Goal: Task Accomplishment & Management: Complete application form

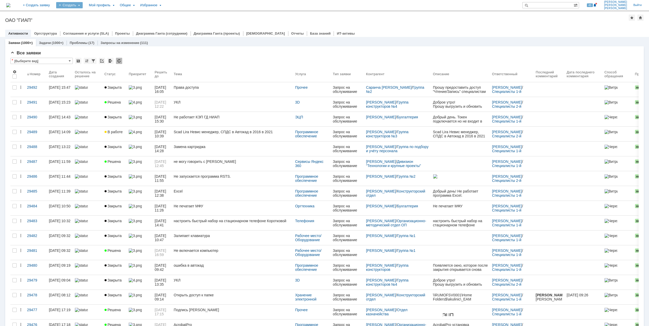
click at [83, 4] on div "Создать" at bounding box center [69, 5] width 27 height 6
click at [92, 31] on link "Заявка" at bounding box center [77, 32] width 40 height 6
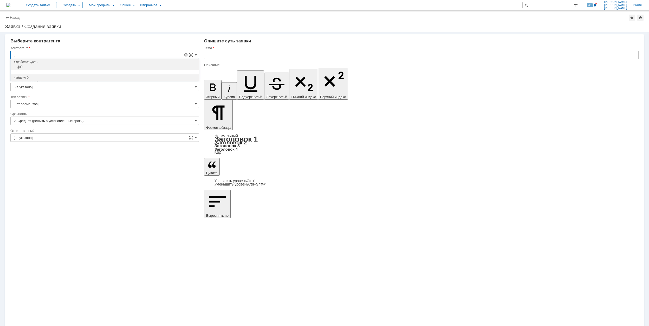
type input ","
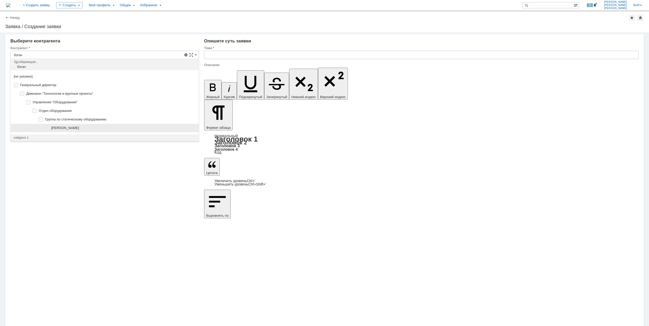
click at [106, 129] on div "[PERSON_NAME]" at bounding box center [123, 128] width 144 height 4
type input "[PERSON_NAME]"
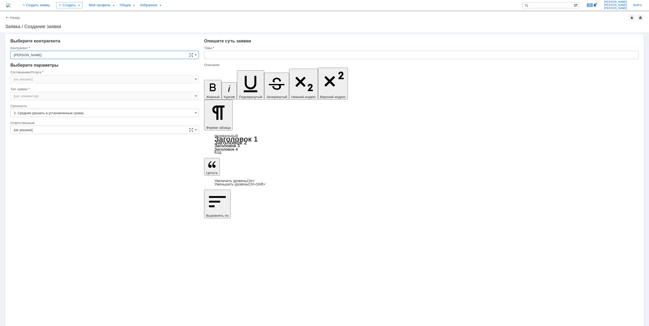
type input "Москва"
click at [43, 79] on input "Москва" at bounding box center [104, 79] width 189 height 8
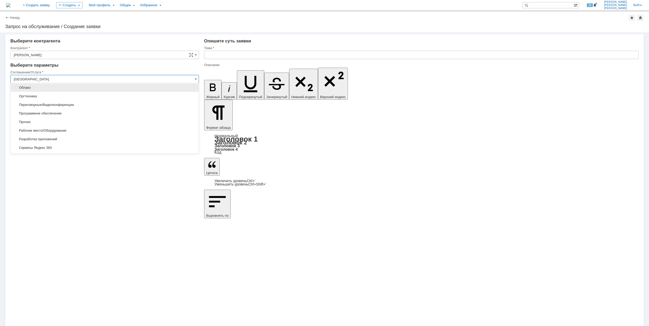
click at [87, 89] on span "Облако" at bounding box center [105, 88] width 182 height 4
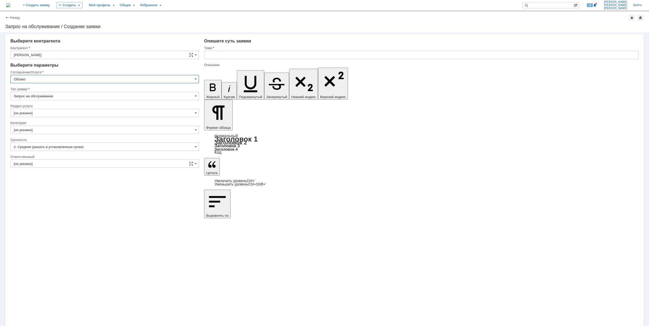
type input "Облако"
click at [48, 110] on input "[не указано]" at bounding box center [104, 113] width 189 height 8
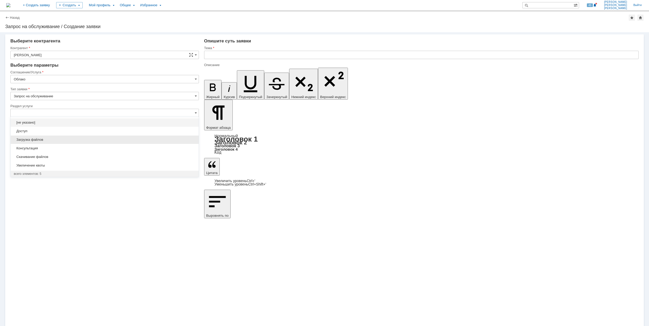
click at [47, 140] on span "Загрузка файлов" at bounding box center [105, 140] width 182 height 4
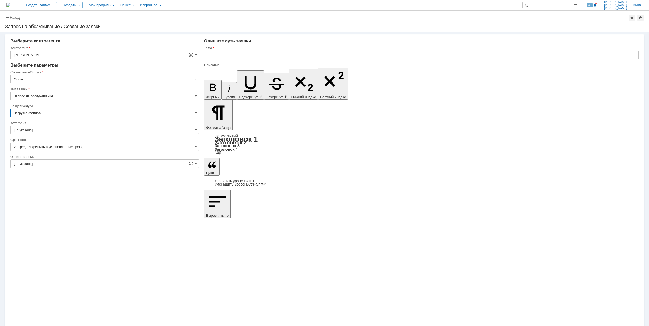
type input "Загрузка файлов"
click at [41, 129] on input "[не указано]" at bounding box center [104, 130] width 189 height 8
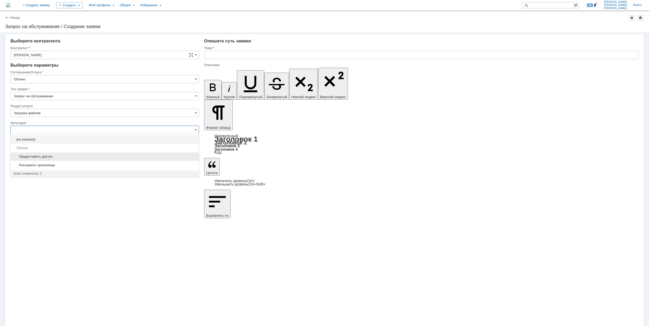
click at [100, 159] on span "Предоставить доступ" at bounding box center [105, 157] width 182 height 4
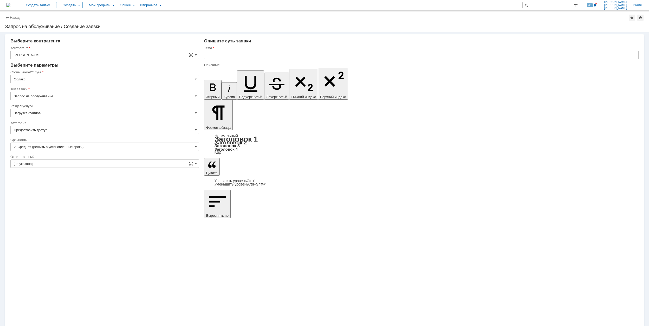
click at [98, 158] on div "Ответственный" at bounding box center [104, 156] width 188 height 3
type input "Предоставить доступ"
click at [99, 162] on input "[не указано]" at bounding box center [104, 163] width 189 height 8
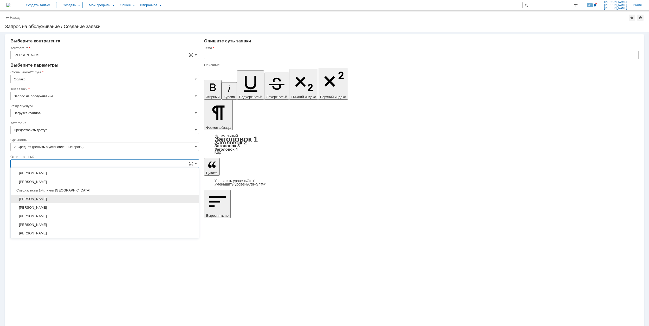
scroll to position [189, 0]
click at [111, 218] on span "[PERSON_NAME]" at bounding box center [105, 216] width 182 height 4
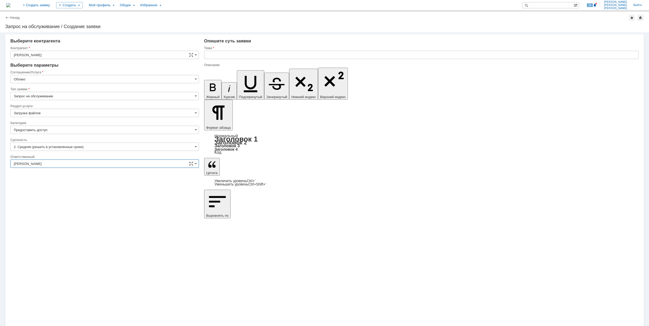
type input "[PERSON_NAME]"
click at [250, 56] on input "text" at bounding box center [421, 55] width 435 height 8
drag, startPoint x: 250, startPoint y: 56, endPoint x: 204, endPoint y: 57, distance: 46.3
click at [204, 57] on input "Загрузка файлов в облако" at bounding box center [421, 55] width 435 height 8
type input "Загрузка файлов в облако"
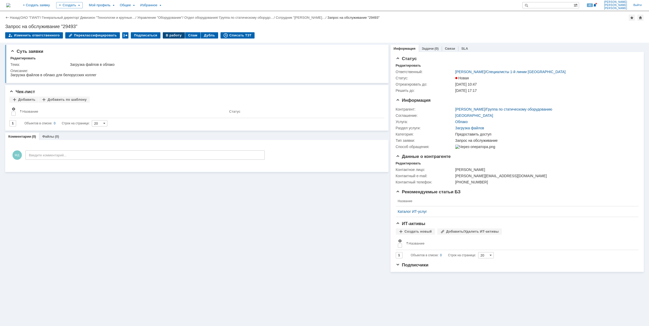
click at [169, 37] on div "В работу" at bounding box center [174, 35] width 22 height 6
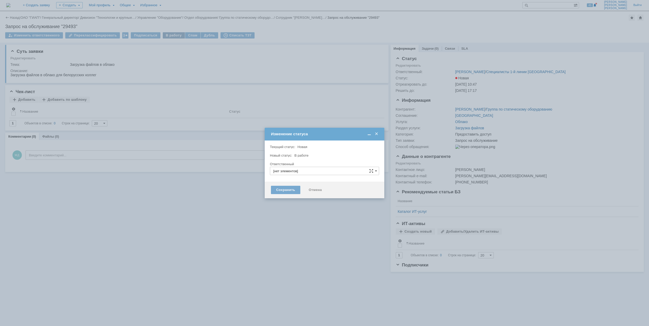
type input "[PERSON_NAME]"
type input "Предоставить доступ"
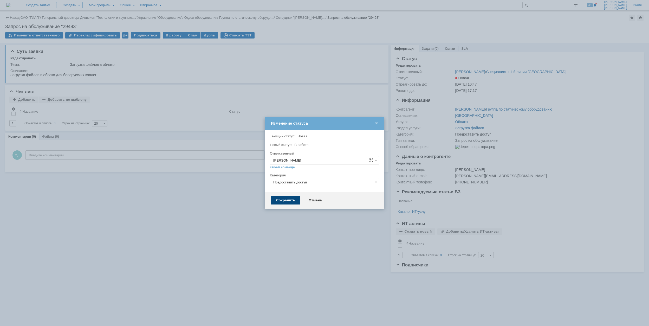
click at [296, 200] on div "Сохранить" at bounding box center [285, 200] width 29 height 8
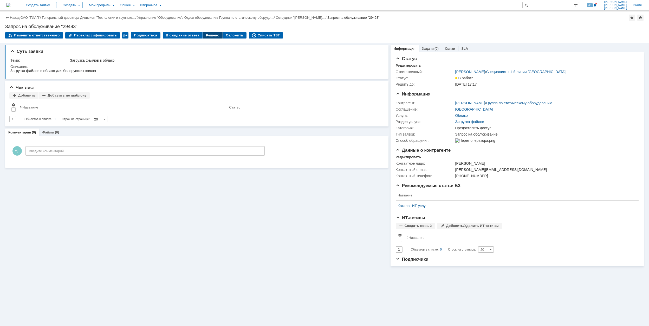
click at [206, 34] on div "Решено" at bounding box center [213, 35] width 20 height 6
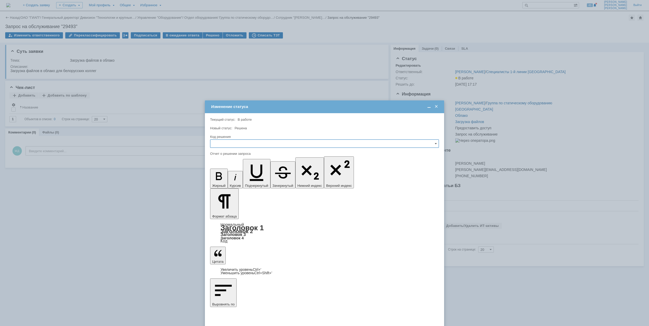
click at [248, 143] on input "text" at bounding box center [324, 143] width 229 height 8
click at [241, 181] on span "Решено" at bounding box center [325, 179] width 222 height 4
type input "Решено"
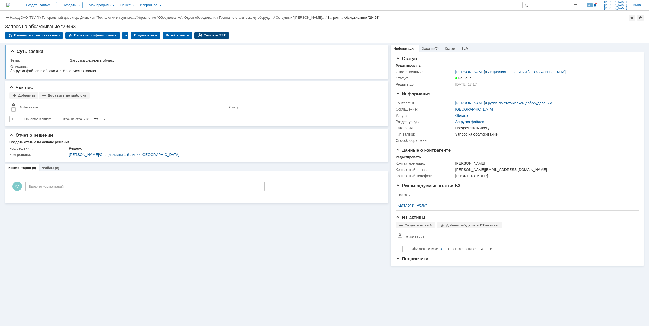
click at [210, 37] on div "Списать ТЗТ" at bounding box center [212, 35] width 34 height 6
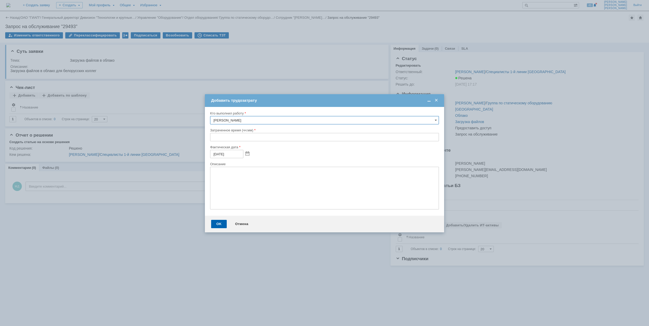
drag, startPoint x: 212, startPoint y: 139, endPoint x: 209, endPoint y: 135, distance: 4.8
click at [212, 137] on input "text" at bounding box center [324, 137] width 229 height 8
type input "00:30"
click at [218, 225] on div "OK" at bounding box center [219, 224] width 16 height 8
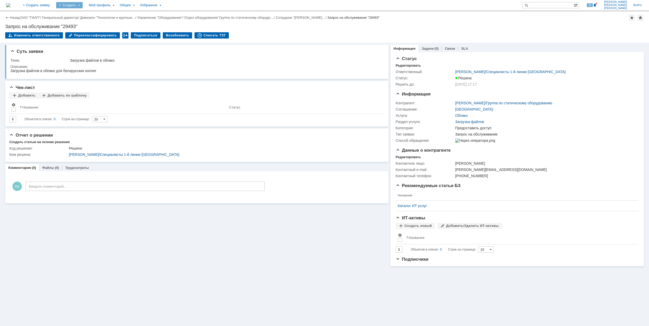
click at [83, 3] on div "Создать" at bounding box center [69, 5] width 27 height 6
click at [97, 35] on link "Заявка" at bounding box center [77, 32] width 40 height 6
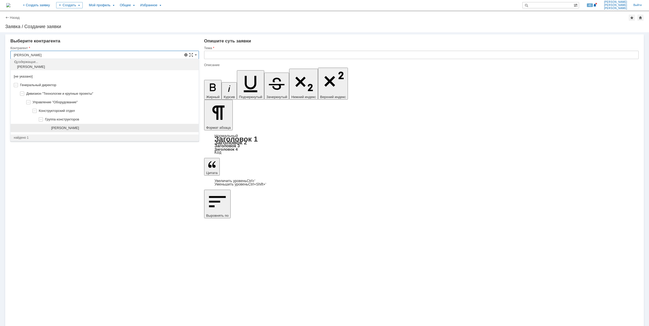
click at [77, 129] on span "[PERSON_NAME]" at bounding box center [65, 128] width 28 height 4
type input "[PERSON_NAME]"
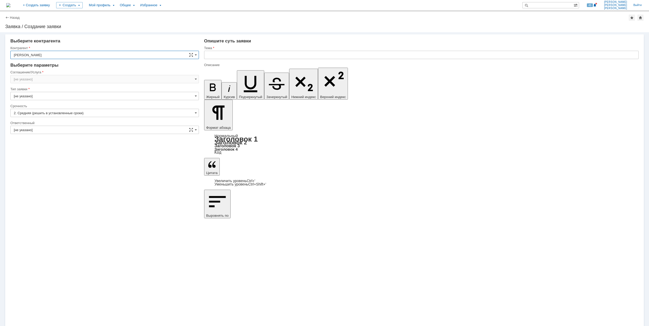
type input "[GEOGRAPHIC_DATA]"
type input "[нет элементов]"
type input "[GEOGRAPHIC_DATA]"
type input "2. Средняя (решить в установленные сроки)"
type input "[не указано]"
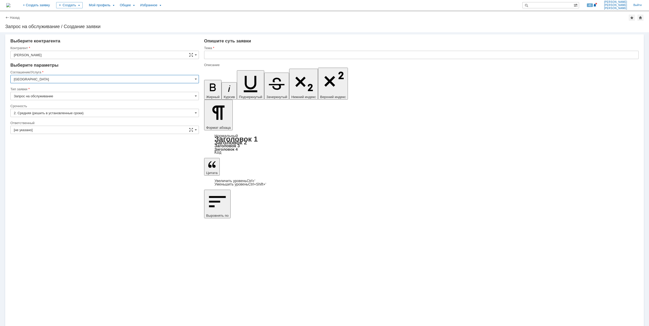
click at [43, 81] on input "[GEOGRAPHIC_DATA]" at bounding box center [104, 79] width 189 height 8
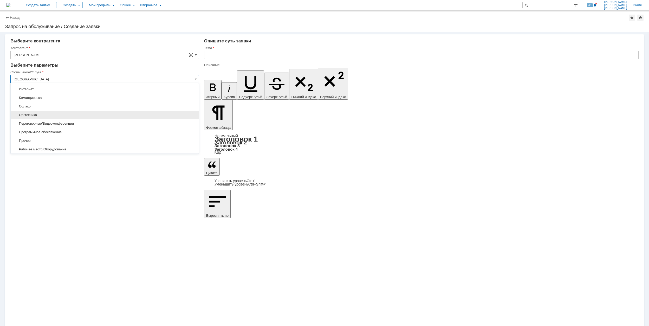
click at [81, 114] on div "Оргтехника" at bounding box center [105, 115] width 188 height 8
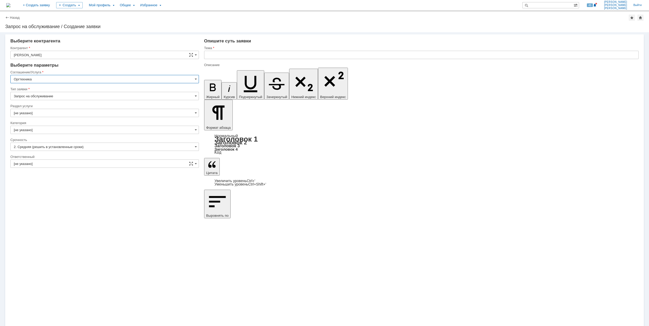
type input "Оргтехника"
click at [28, 112] on input "[не указано]" at bounding box center [104, 113] width 189 height 8
click at [82, 147] on span "Настройка принтера" at bounding box center [105, 148] width 182 height 4
type input "Настройка принтера"
click at [50, 129] on input "[не указано]" at bounding box center [104, 130] width 189 height 8
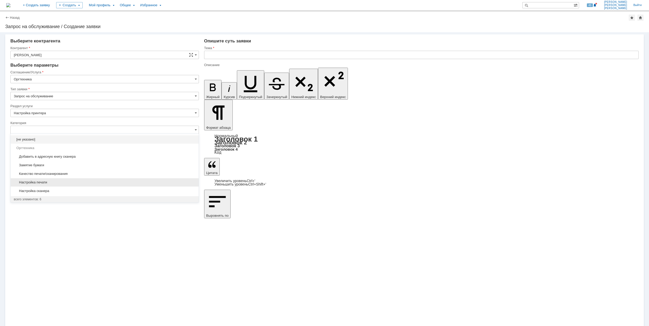
click at [81, 183] on span "Настройка печати" at bounding box center [105, 182] width 182 height 4
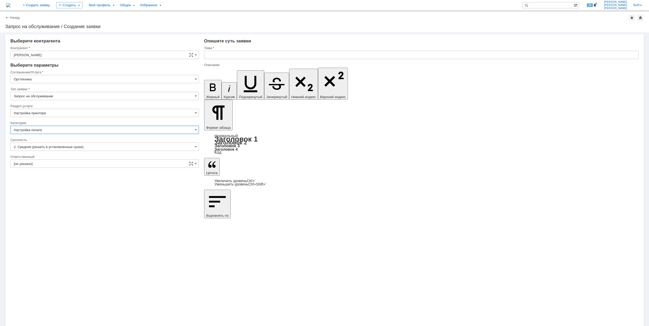
type input "Настройка печати"
click at [71, 165] on input "[не указано]" at bounding box center [104, 163] width 189 height 8
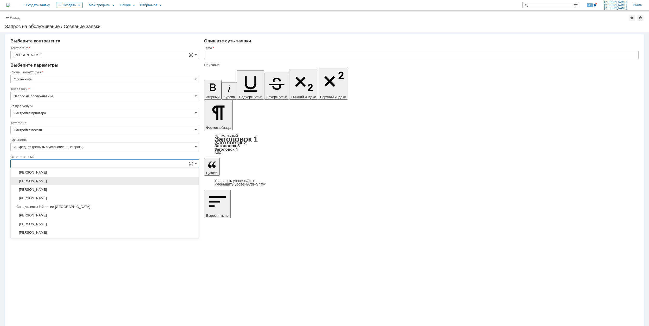
click at [87, 182] on span "[PERSON_NAME]" at bounding box center [105, 181] width 182 height 4
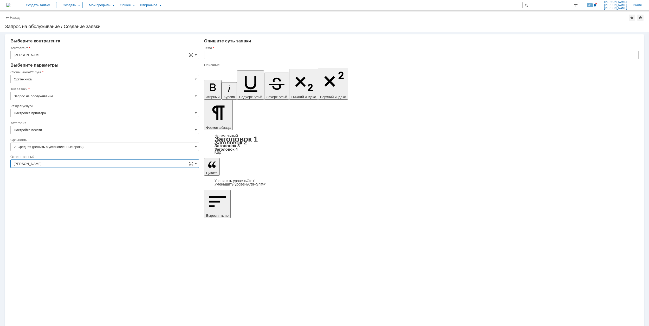
type input "[PERSON_NAME]"
click at [277, 54] on input "text" at bounding box center [421, 55] width 435 height 8
drag, startPoint x: 295, startPoint y: 53, endPoint x: 208, endPoint y: 59, distance: 87.1
click at [208, 59] on input "Не печатает принтер после отправки на печать" at bounding box center [421, 55] width 435 height 8
type input "Не печатает принтер после отправки на печать"
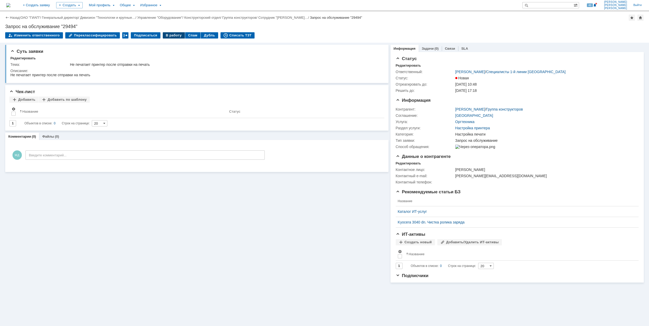
click at [165, 35] on div "В работу" at bounding box center [174, 35] width 22 height 6
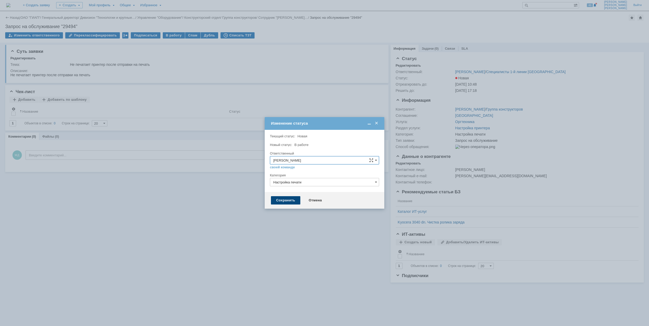
click at [281, 198] on div "Сохранить" at bounding box center [285, 200] width 29 height 8
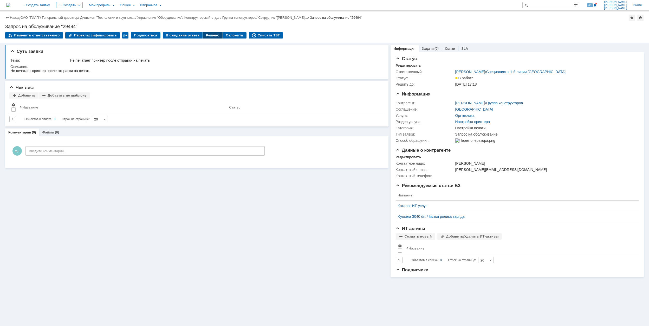
click at [210, 35] on div "Решено" at bounding box center [213, 35] width 20 height 6
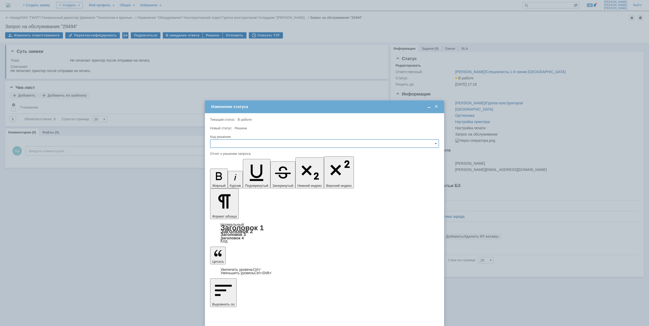
click at [297, 145] on input "text" at bounding box center [324, 143] width 229 height 8
click at [260, 181] on span "Решено" at bounding box center [325, 179] width 222 height 4
type input "Решено"
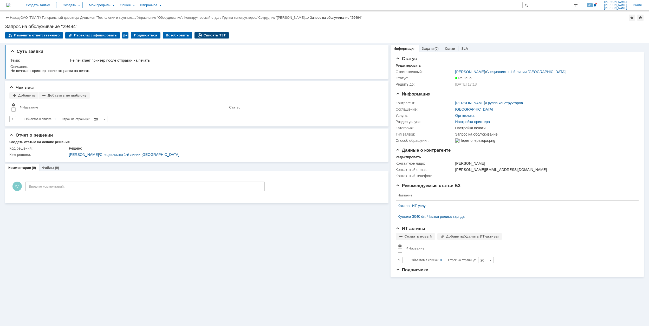
click at [202, 36] on div "Списать ТЗТ" at bounding box center [212, 35] width 34 height 6
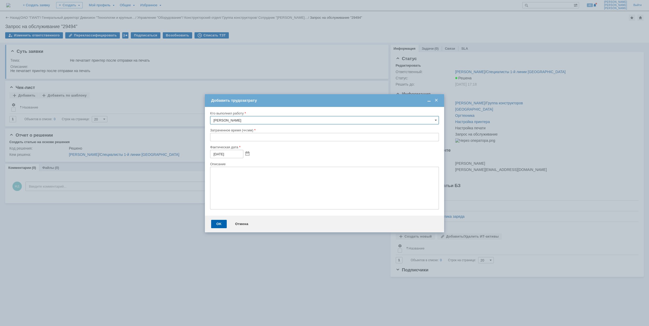
click at [212, 137] on input "text" at bounding box center [324, 137] width 229 height 8
type input "00:30"
click at [218, 221] on div "OK" at bounding box center [219, 224] width 16 height 8
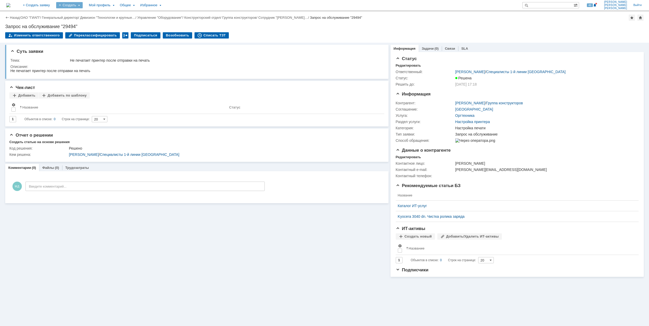
click at [83, 6] on div "Создать" at bounding box center [69, 5] width 27 height 6
click at [97, 31] on link "Заявка" at bounding box center [77, 32] width 40 height 6
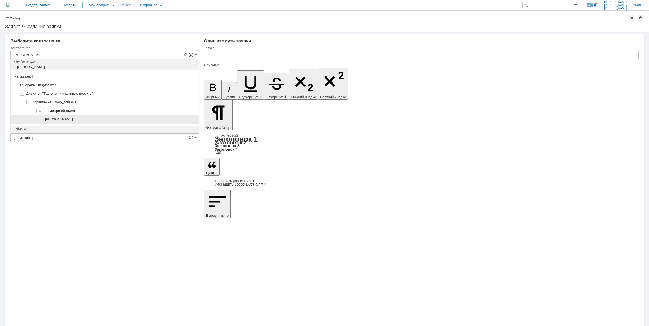
click at [71, 117] on div "[PERSON_NAME]" at bounding box center [105, 119] width 188 height 9
type input "[PERSON_NAME]"
type input "Москва"
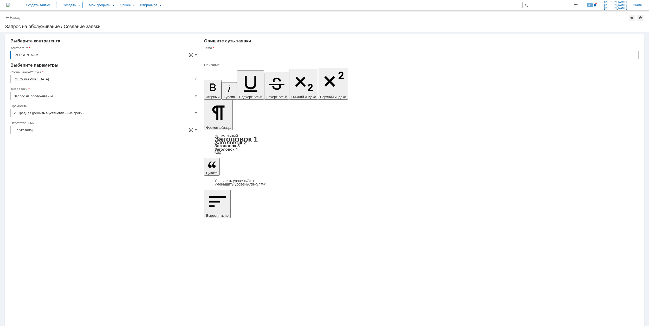
click at [46, 78] on input "Москва" at bounding box center [104, 79] width 189 height 8
click at [42, 91] on div "Прочее" at bounding box center [105, 87] width 188 height 8
type input "Прочее"
click at [60, 127] on input "[не указано]" at bounding box center [104, 130] width 189 height 8
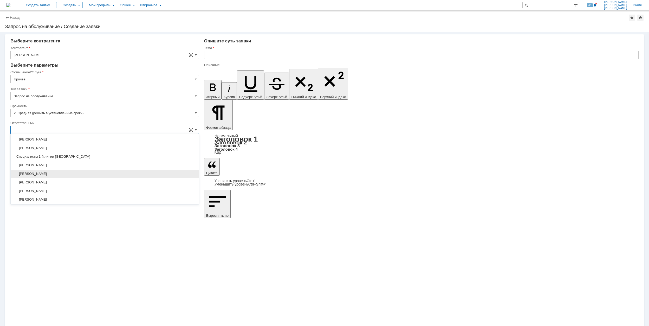
scroll to position [189, 0]
click at [83, 183] on span "[PERSON_NAME]" at bounding box center [105, 182] width 182 height 4
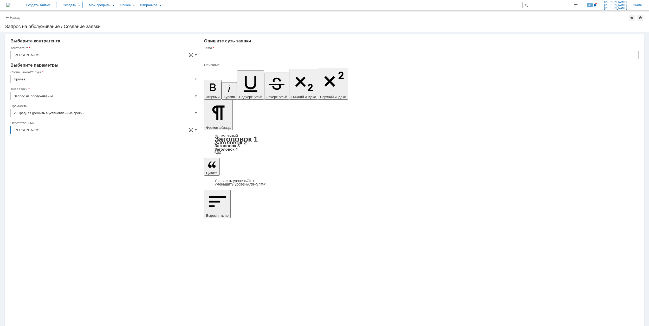
type input "[PERSON_NAME]"
click at [256, 57] on input "text" at bounding box center [421, 55] width 435 height 8
type input "Не открываются файлы"
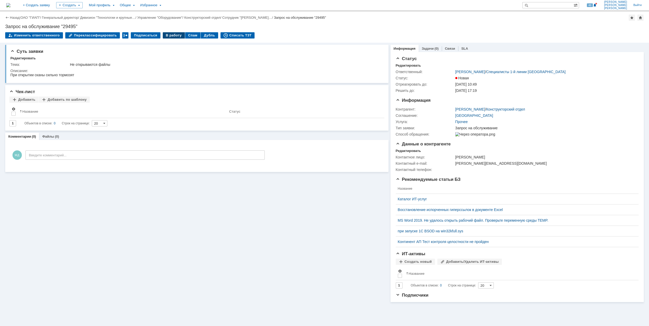
click at [168, 37] on div "В работу" at bounding box center [174, 35] width 22 height 6
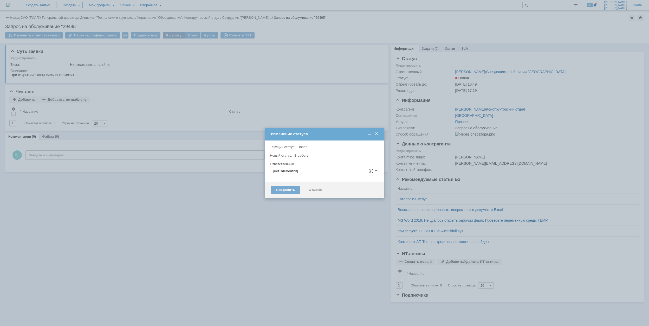
type input "[PERSON_NAME]"
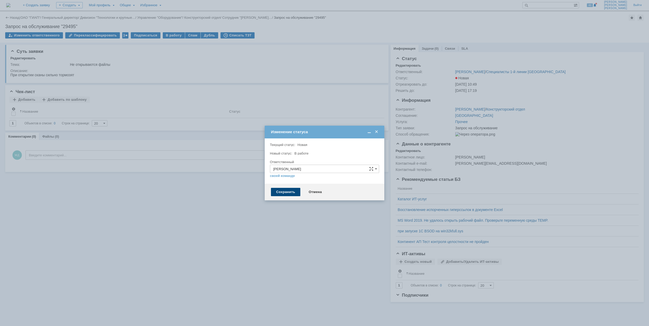
click at [293, 192] on div "Сохранить" at bounding box center [285, 192] width 29 height 8
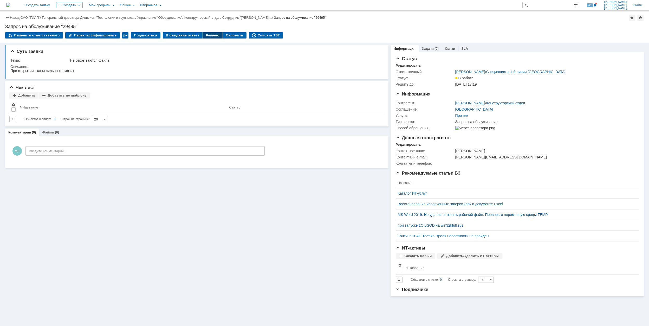
click at [203, 36] on div "Решено" at bounding box center [213, 35] width 20 height 6
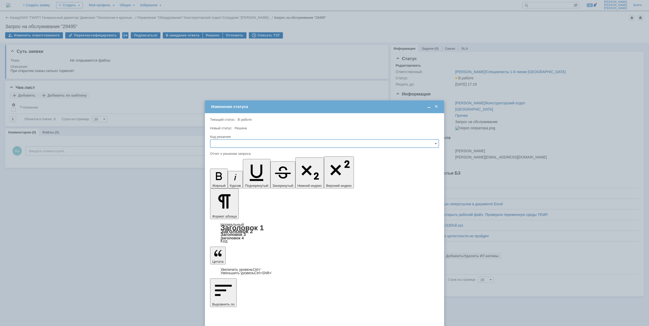
click at [258, 146] on input "text" at bounding box center [324, 143] width 229 height 8
click at [250, 177] on span "Решено" at bounding box center [325, 179] width 222 height 4
type input "Решено"
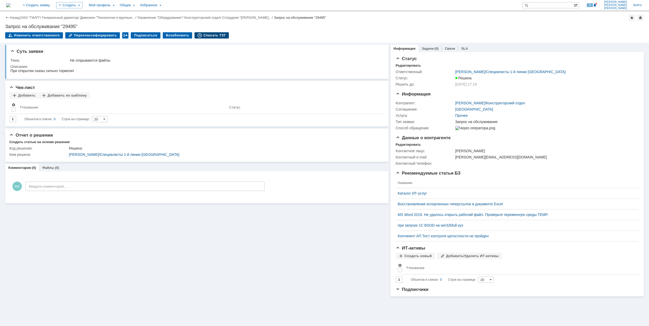
click at [207, 33] on div "Списать ТЗТ" at bounding box center [212, 35] width 34 height 6
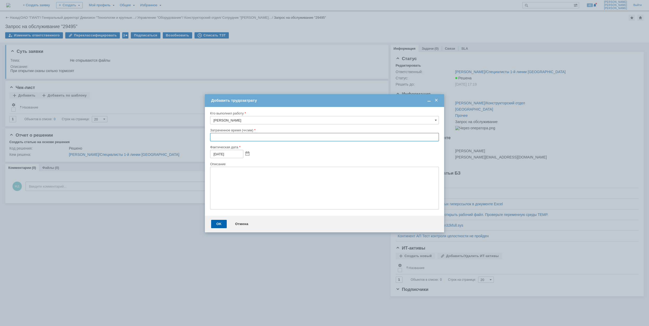
click at [213, 139] on input "text" at bounding box center [324, 137] width 229 height 8
type input "00:30"
click at [220, 224] on div "OK" at bounding box center [219, 224] width 16 height 8
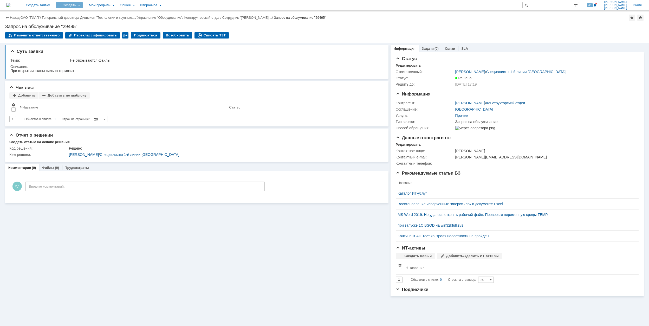
click at [83, 7] on div "Создать" at bounding box center [69, 5] width 27 height 6
click at [97, 33] on link "Заявка" at bounding box center [77, 32] width 40 height 6
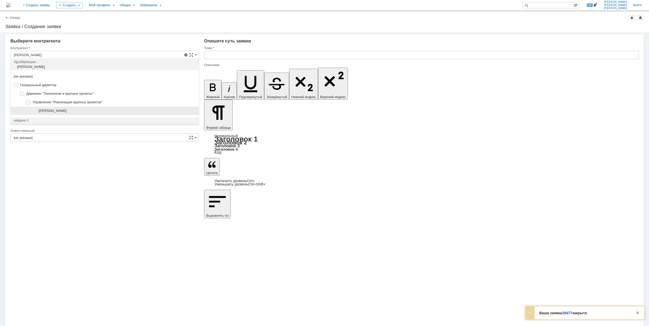
click at [104, 111] on div "[PERSON_NAME]" at bounding box center [117, 111] width 157 height 4
type input "[PERSON_NAME]"
type input "Москва"
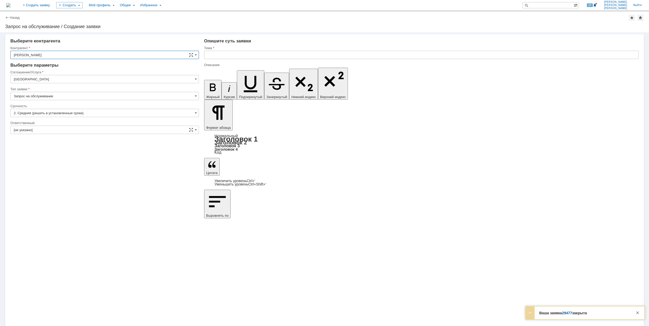
click at [61, 79] on input "Москва" at bounding box center [104, 79] width 189 height 8
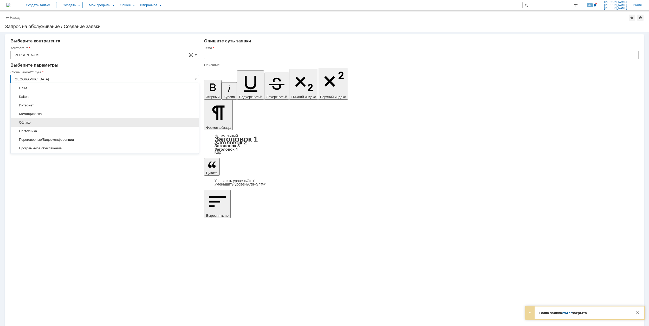
click at [97, 124] on span "Облако" at bounding box center [105, 122] width 182 height 4
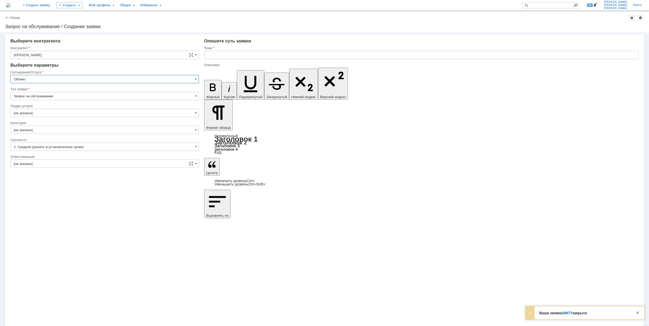
type input "Облако"
click at [52, 113] on input "[не указано]" at bounding box center [104, 113] width 189 height 8
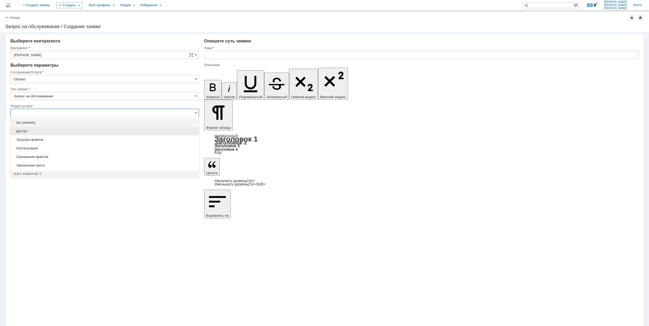
click at [126, 129] on span "Доступ" at bounding box center [105, 131] width 182 height 4
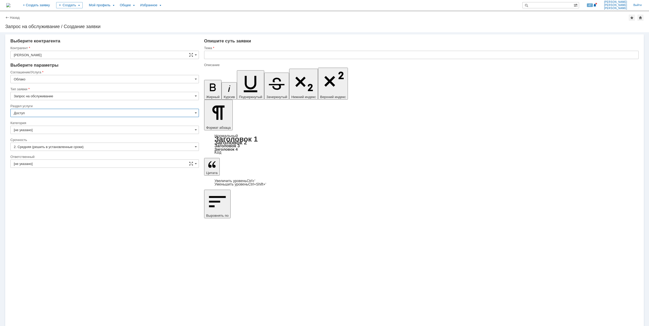
type input "Доступ"
click at [45, 128] on input "[не указано]" at bounding box center [104, 130] width 189 height 8
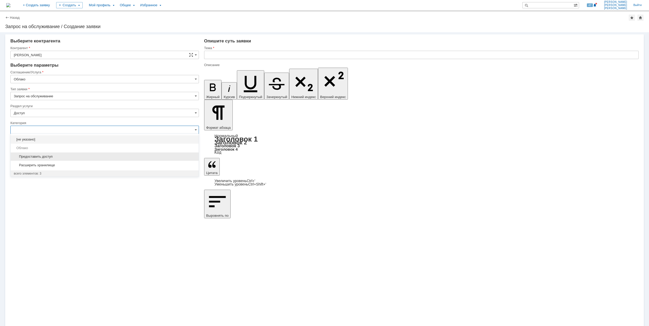
click at [82, 157] on span "Предоставить доступ" at bounding box center [105, 157] width 182 height 4
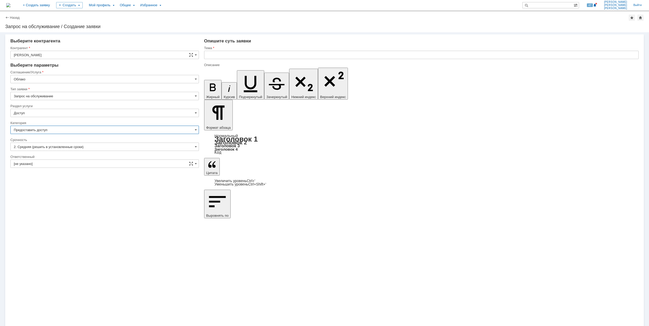
type input "Предоставить доступ"
click at [64, 161] on input "[не указано]" at bounding box center [104, 163] width 189 height 8
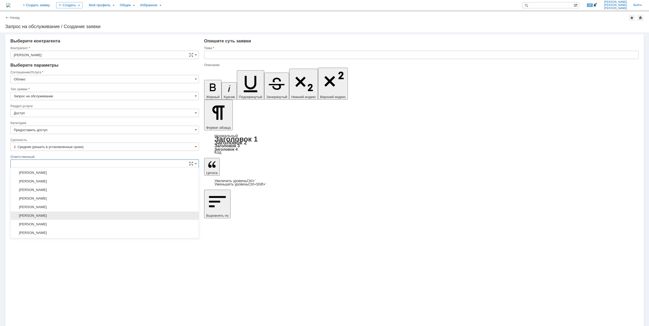
click at [87, 217] on span "[PERSON_NAME]" at bounding box center [105, 216] width 182 height 4
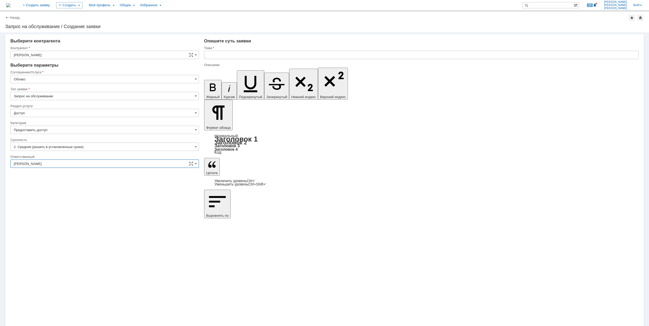
type input "[PERSON_NAME]"
click at [250, 52] on input "text" at bounding box center [421, 55] width 435 height 8
click at [243, 55] on input "Создание учётки на cloud." at bounding box center [421, 55] width 435 height 8
drag, startPoint x: 240, startPoint y: 54, endPoint x: 271, endPoint y: 55, distance: 31.2
click at [271, 55] on input "Создание учётки на cloud." at bounding box center [421, 55] width 435 height 8
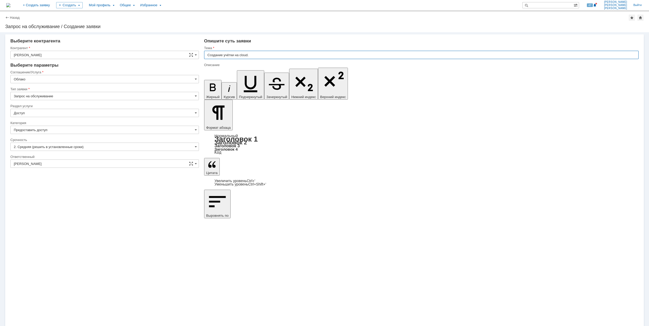
paste input "giap.ru"
drag, startPoint x: 273, startPoint y: 55, endPoint x: 193, endPoint y: 52, distance: 79.9
type input "Создание учётки на [DOMAIN_NAME]"
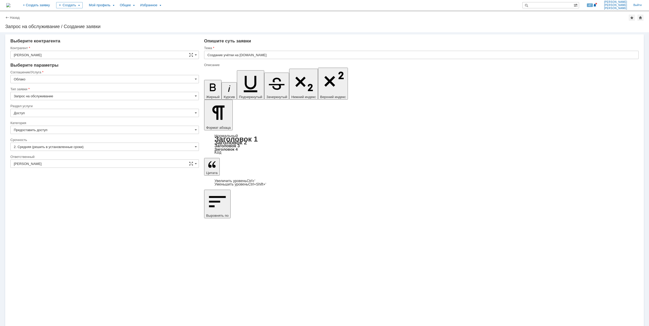
scroll to position [130, 1]
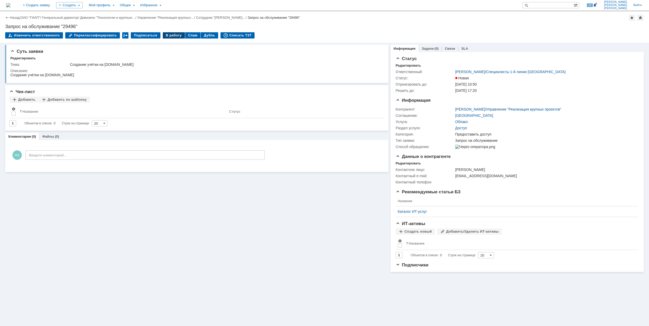
click at [169, 32] on div "В работу" at bounding box center [174, 35] width 22 height 6
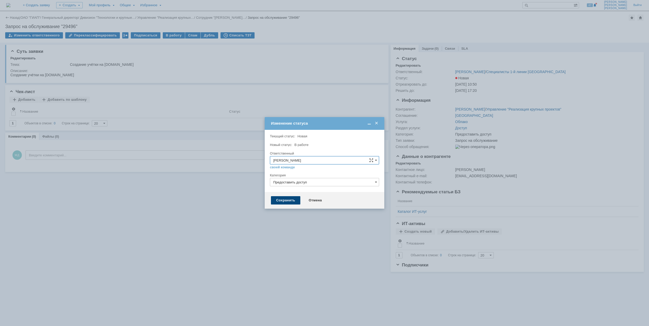
click at [285, 200] on div "Сохранить" at bounding box center [285, 200] width 29 height 8
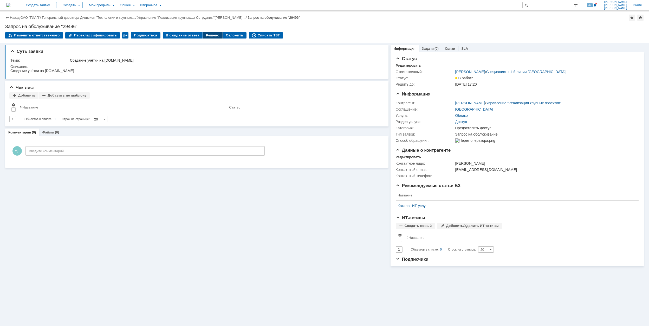
click at [211, 33] on div "Решено" at bounding box center [213, 35] width 20 height 6
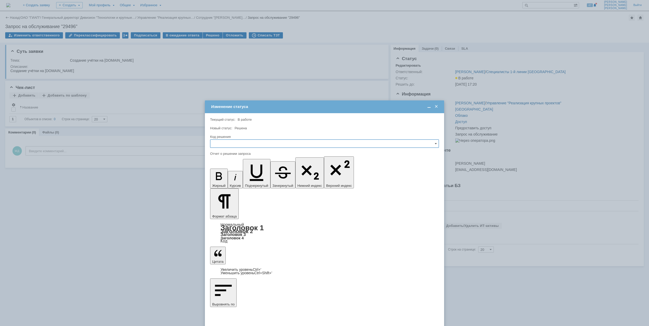
click at [255, 144] on input "text" at bounding box center [324, 143] width 229 height 8
click at [240, 176] on div "Решено" at bounding box center [324, 179] width 228 height 8
type input "Решено"
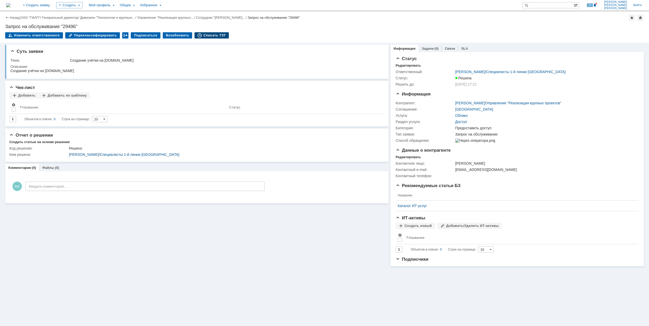
click at [202, 33] on div "Списать ТЗТ" at bounding box center [212, 35] width 34 height 6
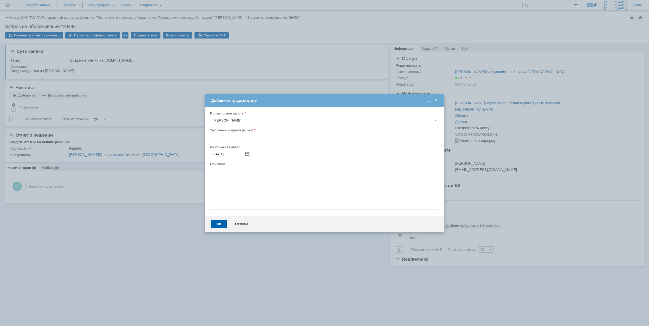
click at [212, 137] on input "text" at bounding box center [324, 137] width 229 height 8
type input "00:30"
click at [217, 224] on div "OK" at bounding box center [219, 224] width 16 height 8
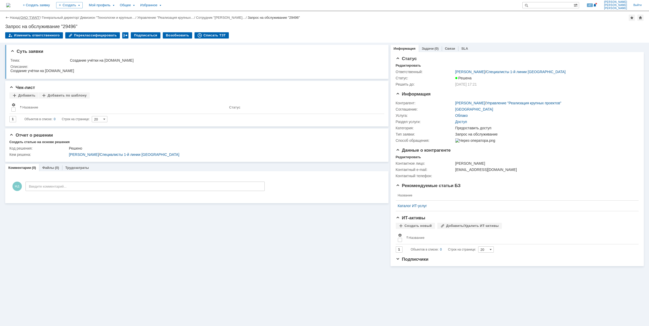
click at [31, 17] on link "ОАО "ГИАП"" at bounding box center [31, 18] width 20 height 4
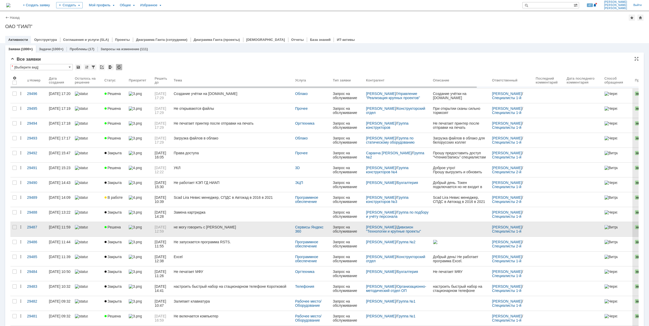
click at [123, 228] on div "Решена" at bounding box center [115, 227] width 20 height 4
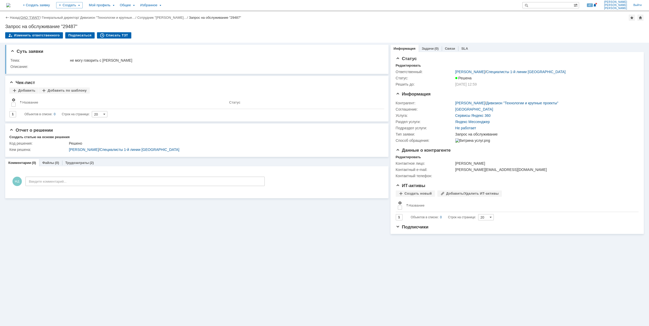
click at [33, 17] on link "ОАО "ГИАП"" at bounding box center [31, 18] width 20 height 4
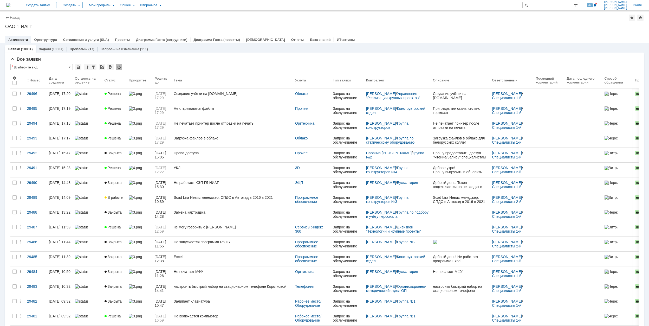
click at [453, 46] on div "Заявки (1000+) Задачи (1000+) Проблемы (17) Запросы на изменение (111)" at bounding box center [324, 48] width 639 height 7
click at [553, 45] on div "Заявки (1000+) Задачи (1000+) Проблемы (17) Запросы на изменение (111)" at bounding box center [324, 48] width 639 height 7
